Goal: Task Accomplishment & Management: Manage account settings

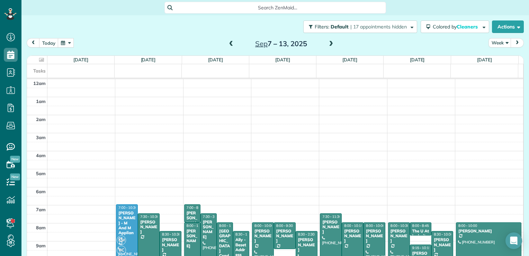
scroll to position [135, 0]
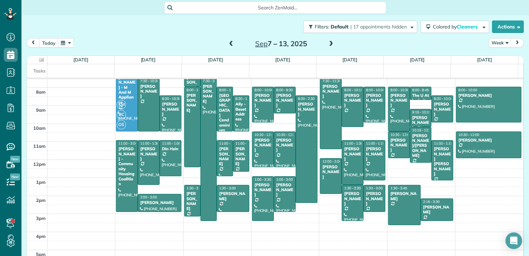
click at [329, 42] on span at bounding box center [331, 44] width 8 height 6
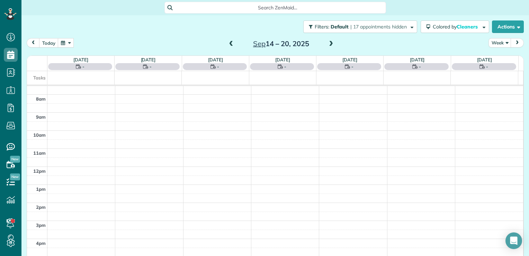
scroll to position [125, 0]
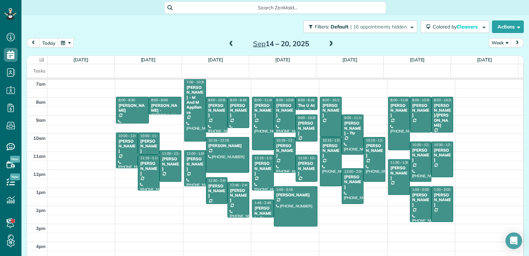
click at [329, 42] on span at bounding box center [331, 44] width 8 height 6
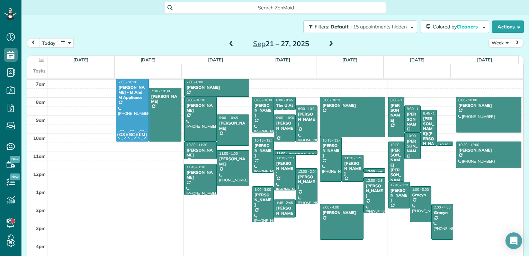
click at [327, 44] on span at bounding box center [331, 44] width 8 height 6
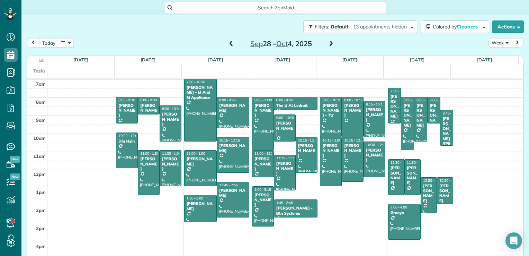
click at [327, 44] on span at bounding box center [331, 44] width 8 height 6
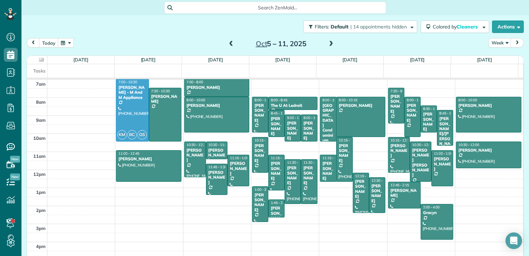
click at [228, 43] on span at bounding box center [232, 44] width 8 height 6
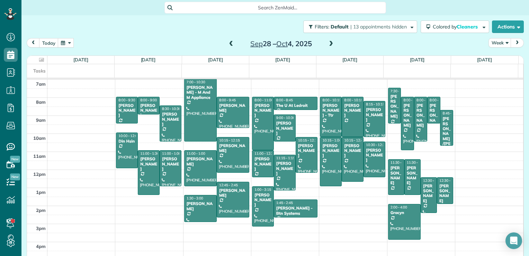
click at [330, 45] on span at bounding box center [331, 44] width 8 height 6
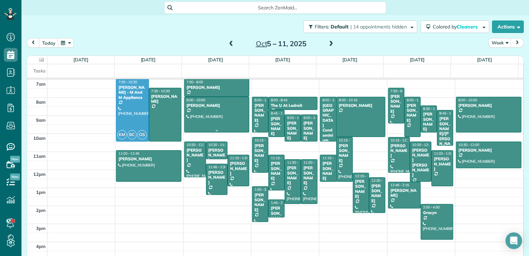
click at [202, 112] on div at bounding box center [217, 114] width 64 height 35
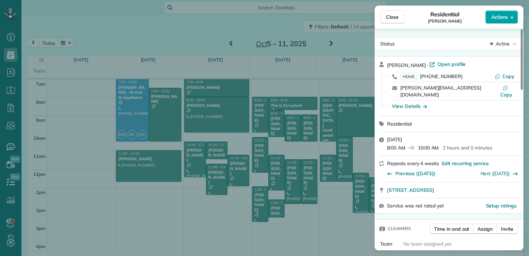
click at [511, 0] on div "Close Residential Brian Ryu Actions Status Active Brian Ryu · Open profile HOME…" at bounding box center [264, 0] width 529 height 0
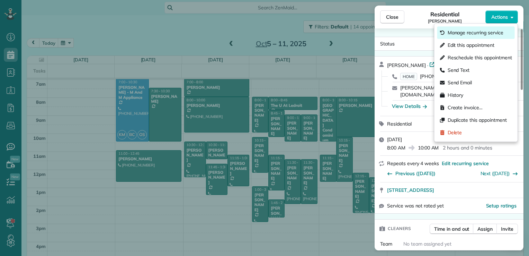
click at [484, 34] on span "Manage recurring service" at bounding box center [476, 32] width 56 height 7
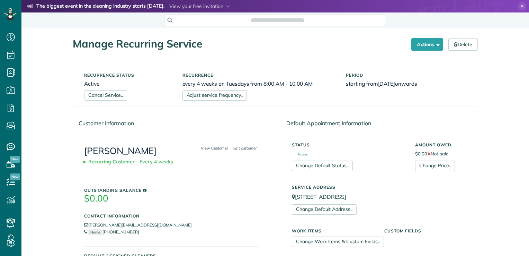
scroll to position [256, 21]
click at [229, 98] on link "Adjust service frequency.." at bounding box center [215, 95] width 64 height 10
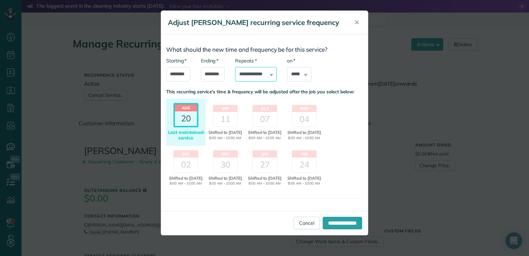
click at [256, 73] on select "**********" at bounding box center [256, 74] width 42 height 15
select select "**********"
click at [235, 67] on select "**********" at bounding box center [256, 74] width 42 height 15
click at [216, 74] on input "********" at bounding box center [213, 74] width 24 height 15
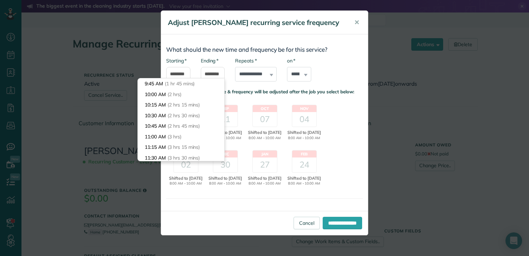
scroll to position [60, 0]
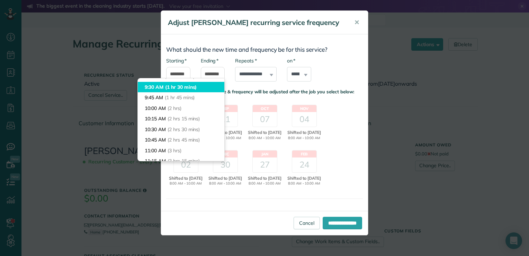
type input "*******"
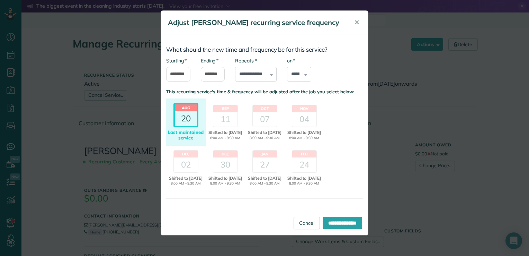
click at [212, 87] on body "Dashboard Scheduling Calendar View List View Dispatch View - Weekly scheduling …" at bounding box center [264, 128] width 529 height 256
click at [233, 120] on div "11" at bounding box center [225, 119] width 24 height 15
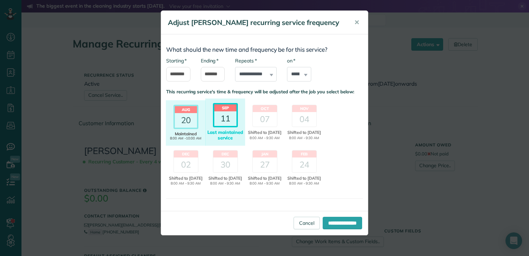
click at [232, 124] on div "11" at bounding box center [225, 118] width 22 height 15
click at [325, 222] on input "**********" at bounding box center [342, 223] width 39 height 12
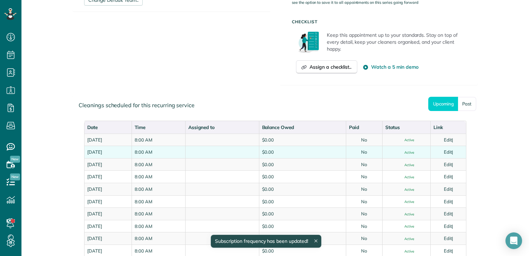
scroll to position [312, 0]
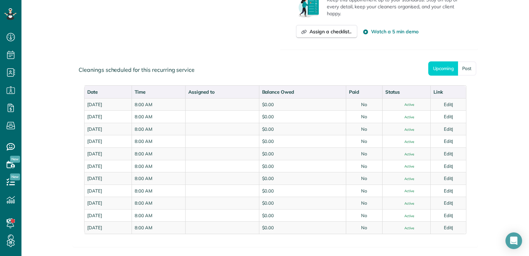
click at [320, 62] on div "Cleanings scheduled for this recurring service" at bounding box center [275, 69] width 405 height 19
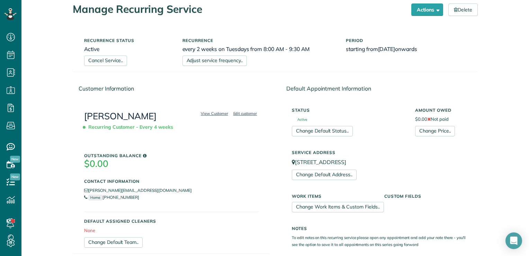
scroll to position [0, 0]
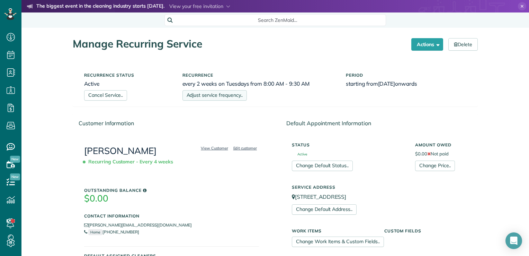
click at [203, 94] on link "Adjust service frequency.." at bounding box center [215, 95] width 64 height 10
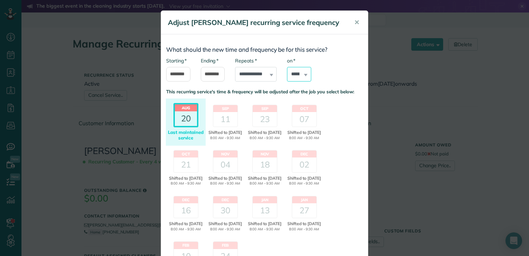
click at [300, 73] on select "****** ****** ******* ********* ******** ****** ********" at bounding box center [299, 74] width 24 height 15
select select "*"
click at [287, 67] on select "****** ****** ******* ********* ******** ****** ********" at bounding box center [299, 74] width 24 height 15
click at [223, 119] on div "11" at bounding box center [225, 119] width 24 height 15
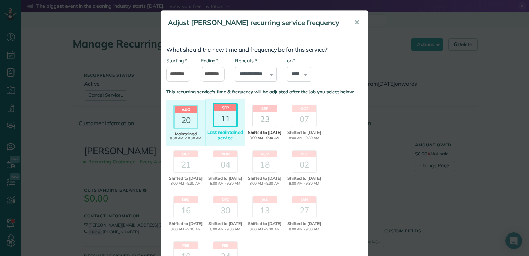
click at [263, 116] on div "23" at bounding box center [265, 119] width 24 height 15
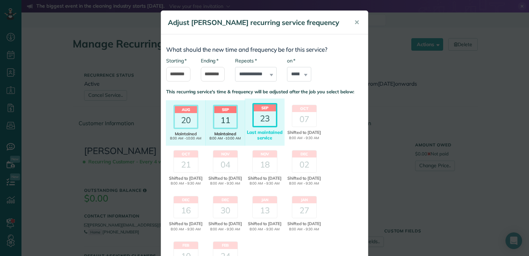
click at [220, 122] on div "11" at bounding box center [225, 120] width 22 height 15
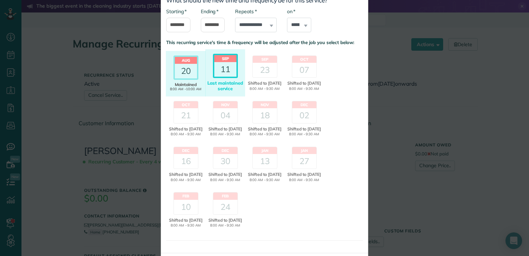
scroll to position [93, 0]
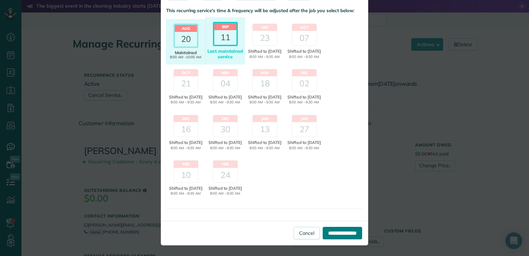
click at [334, 234] on input "**********" at bounding box center [342, 233] width 39 height 12
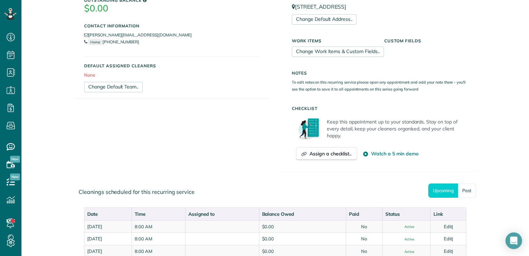
scroll to position [312, 0]
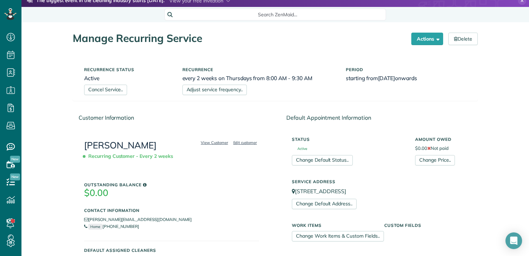
scroll to position [0, 0]
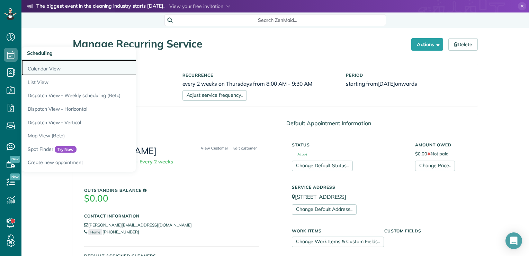
click at [47, 68] on link "Calendar View" at bounding box center [107, 68] width 173 height 16
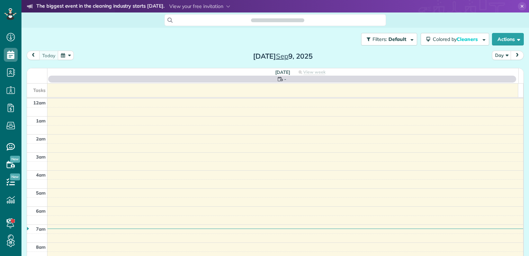
scroll to position [125, 0]
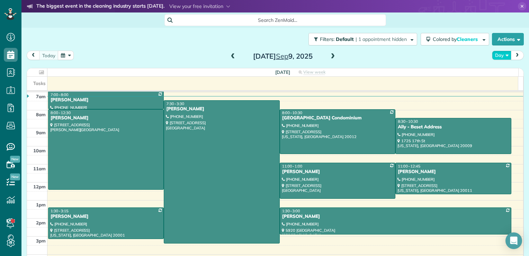
click at [497, 60] on button "Day" at bounding box center [501, 55] width 19 height 9
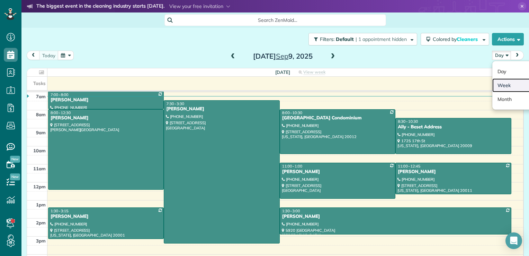
click at [493, 82] on link "Week" at bounding box center [520, 85] width 55 height 14
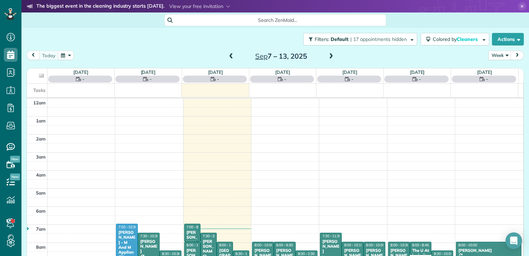
scroll to position [125, 0]
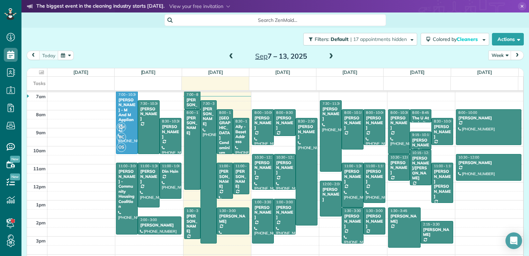
click at [327, 58] on span at bounding box center [331, 56] width 8 height 6
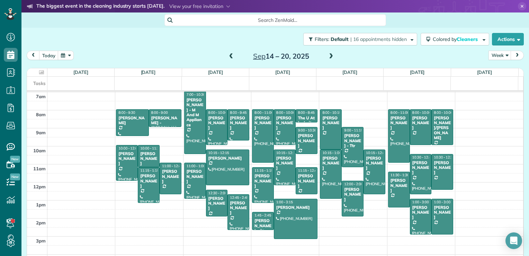
click at [327, 58] on span at bounding box center [331, 56] width 8 height 6
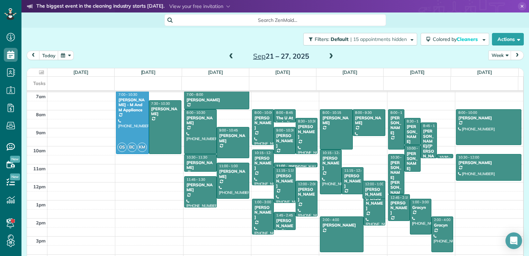
drag, startPoint x: 368, startPoint y: 184, endPoint x: 369, endPoint y: 195, distance: 10.5
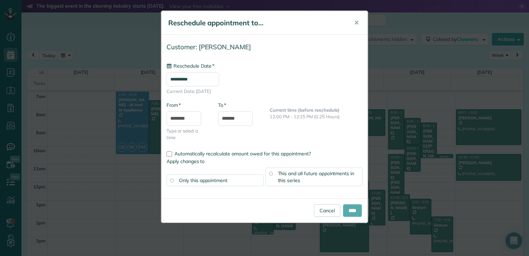
type input "**********"
click at [345, 208] on input "****" at bounding box center [352, 210] width 19 height 12
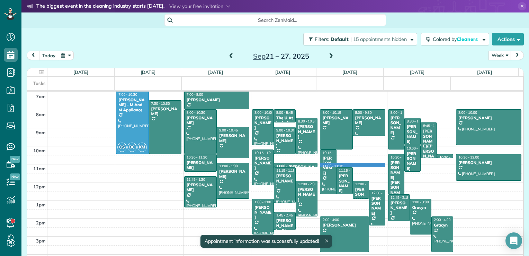
click at [339, 166] on div "12am 1am 2am 3am 4am 5am 6am 7am 8am 9am 10am 11am 12pm 1pm 2pm 3pm 4pm 5pm OS …" at bounding box center [275, 128] width 496 height 324
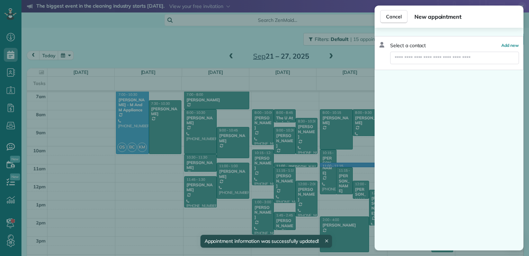
click at [338, 186] on div "Cancel New appointment Select a contact Add new" at bounding box center [264, 128] width 529 height 256
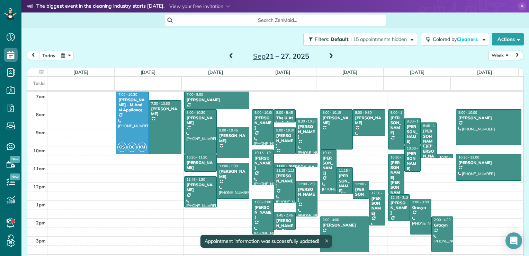
click at [338, 185] on div "[PERSON_NAME]" at bounding box center [344, 183] width 12 height 20
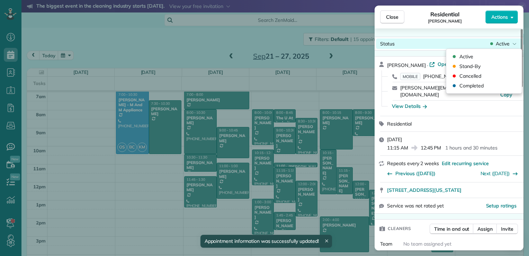
click at [504, 47] on div "Status Active" at bounding box center [449, 43] width 146 height 10
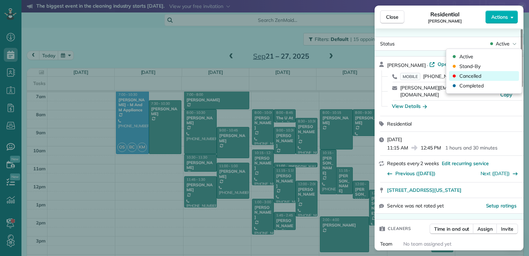
click at [486, 77] on div "Cancelled" at bounding box center [484, 76] width 70 height 10
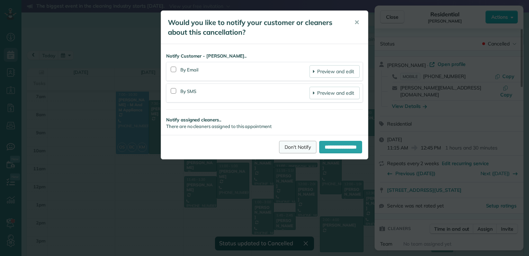
click at [287, 150] on link "Don't Notify" at bounding box center [297, 147] width 37 height 12
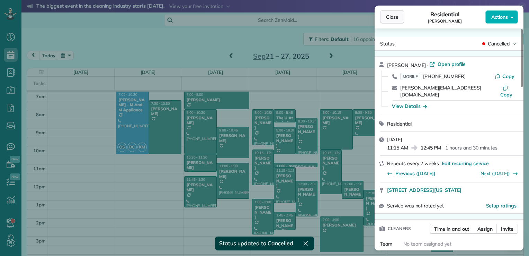
click at [391, 17] on span "Close" at bounding box center [392, 17] width 12 height 7
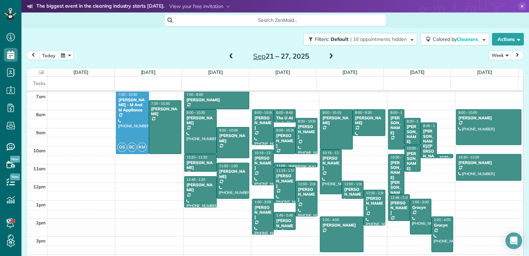
click at [228, 55] on span at bounding box center [232, 56] width 8 height 6
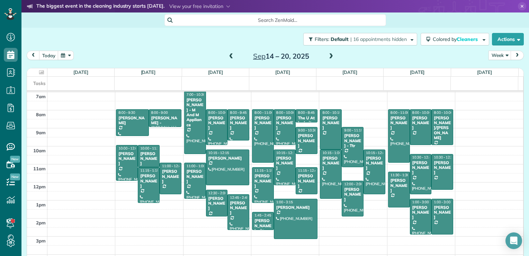
click at [228, 55] on span at bounding box center [232, 56] width 8 height 6
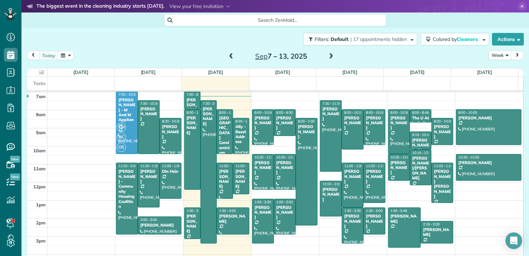
click at [328, 59] on span at bounding box center [331, 56] width 8 height 6
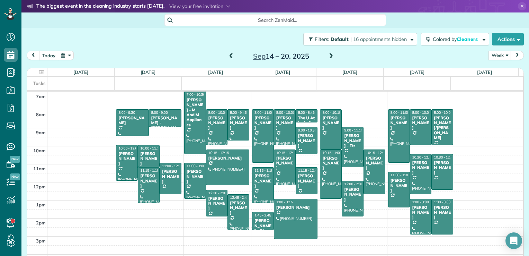
click at [328, 59] on span at bounding box center [331, 56] width 8 height 6
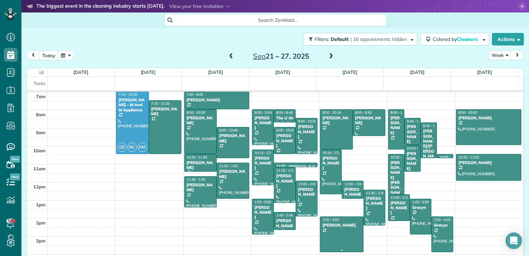
click at [331, 242] on div at bounding box center [341, 234] width 43 height 35
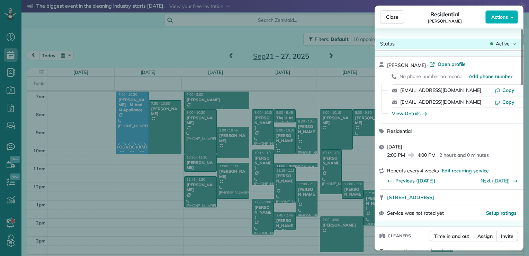
click at [496, 46] on div "Active" at bounding box center [503, 43] width 29 height 7
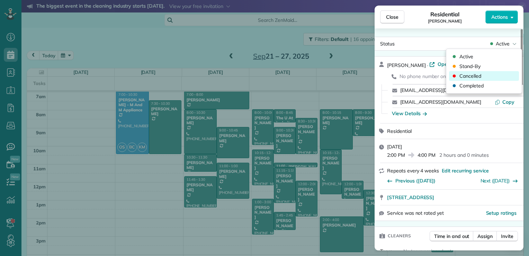
click at [481, 74] on div "Cancelled" at bounding box center [484, 76] width 70 height 10
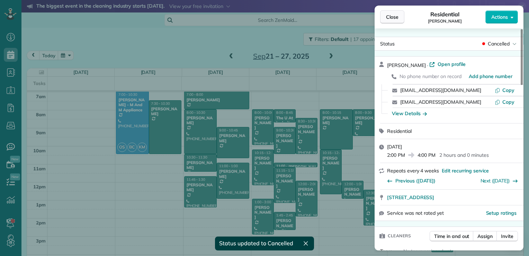
click at [395, 17] on span "Close" at bounding box center [392, 17] width 12 height 7
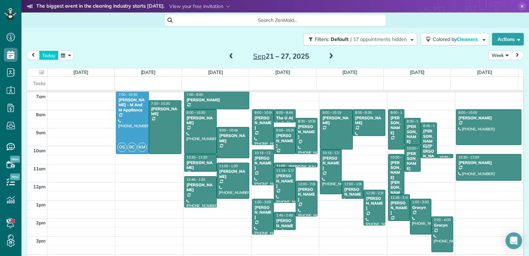
click at [47, 57] on button "today" at bounding box center [48, 55] width 19 height 9
